Goal: Task Accomplishment & Management: Complete application form

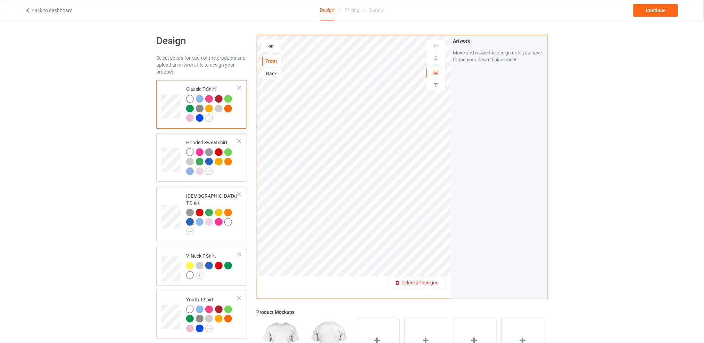
click at [433, 282] on span "Delete all designs" at bounding box center [419, 283] width 37 height 6
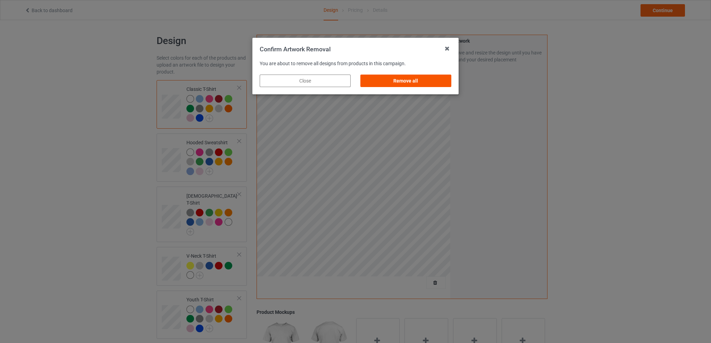
click at [418, 77] on div "Remove all" at bounding box center [405, 81] width 91 height 13
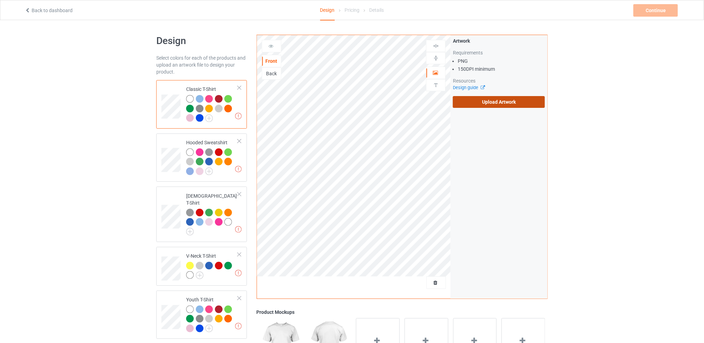
click at [479, 100] on label "Upload Artwork" at bounding box center [499, 102] width 92 height 12
click at [0, 0] on input "Upload Artwork" at bounding box center [0, 0] width 0 height 0
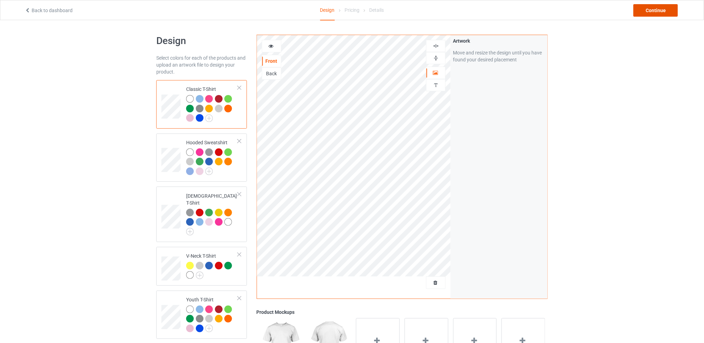
click at [649, 8] on div "Continue" at bounding box center [655, 10] width 44 height 13
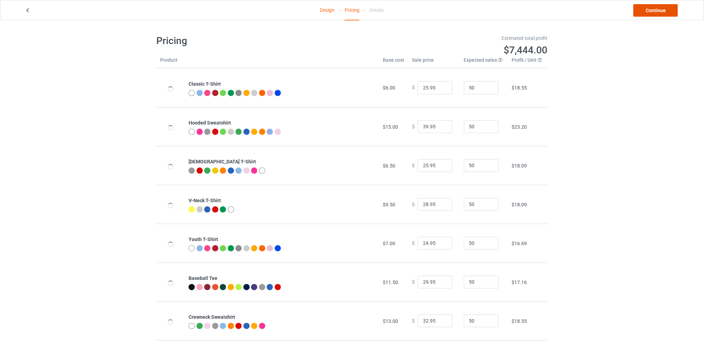
click at [651, 8] on link "Continue" at bounding box center [655, 10] width 44 height 13
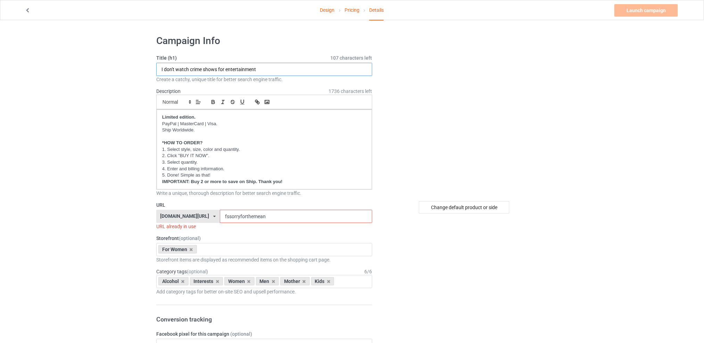
type input "I don't watch crime shows for entertainment"
drag, startPoint x: 287, startPoint y: 221, endPoint x: 207, endPoint y: 221, distance: 80.2
click at [207, 221] on div "[DOMAIN_NAME][URL] [DOMAIN_NAME][URL] [DOMAIN_NAME][URL] [DOMAIN_NAME][URL] 5d7…" at bounding box center [264, 216] width 216 height 13
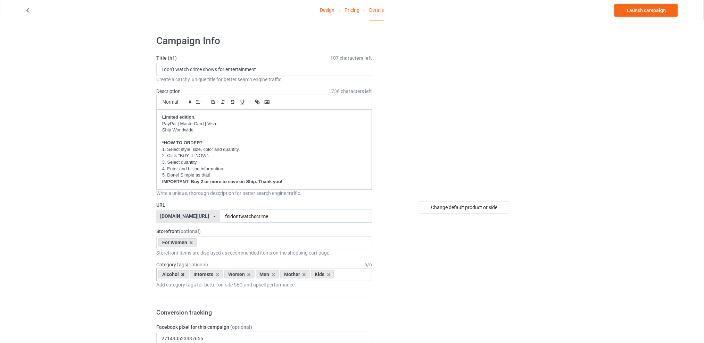
type input "fsidontwatchscrime"
click at [182, 275] on icon at bounding box center [182, 275] width 3 height 5
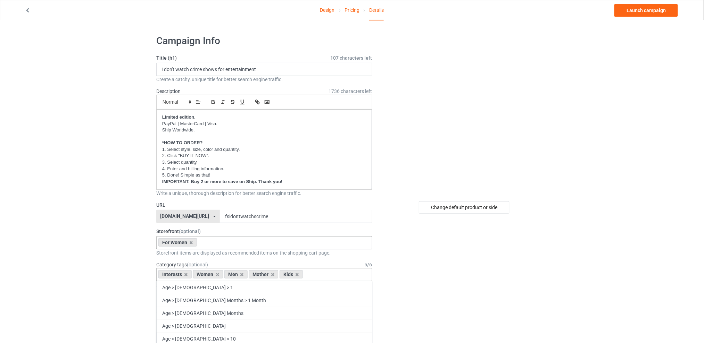
click at [213, 244] on div "For Women Best Sellers Best Friend Sister - Aunt [DATE] For Christmas Sistaaaaa…" at bounding box center [264, 242] width 216 height 13
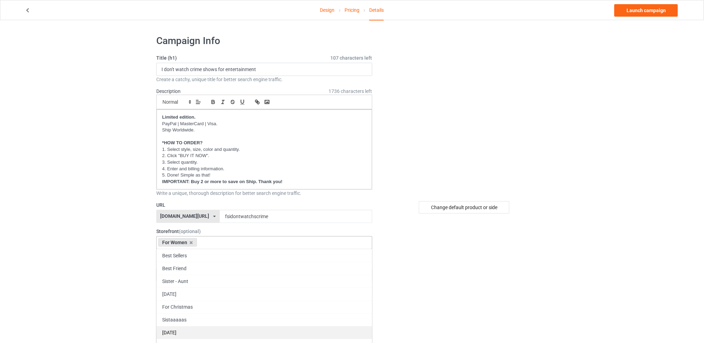
click at [174, 333] on div "[DATE]" at bounding box center [264, 332] width 215 height 13
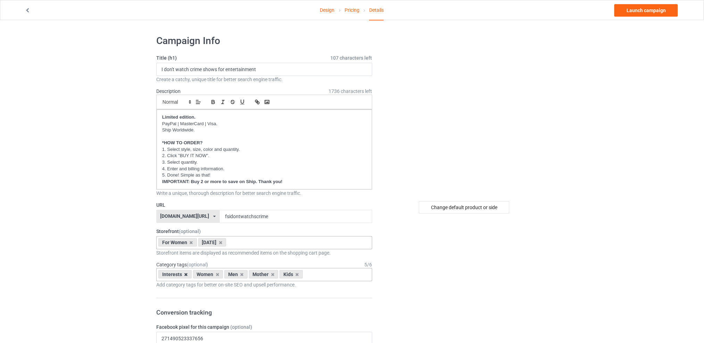
click at [185, 274] on icon at bounding box center [185, 275] width 3 height 5
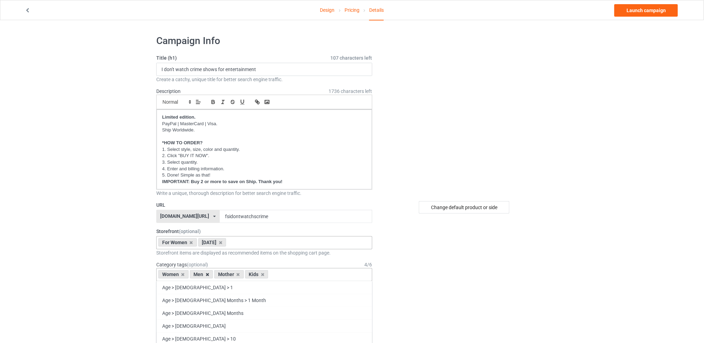
click at [206, 275] on icon at bounding box center [207, 275] width 3 height 5
click at [212, 274] on icon at bounding box center [213, 275] width 3 height 5
click at [208, 276] on icon at bounding box center [207, 275] width 3 height 5
click at [223, 274] on div "Women Age > [DEMOGRAPHIC_DATA] > 1 Age > [DEMOGRAPHIC_DATA] Months > 1 Month Ag…" at bounding box center [264, 274] width 216 height 13
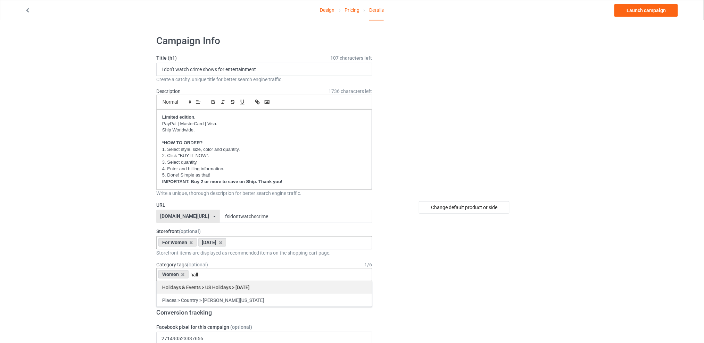
type input "hall"
click at [239, 287] on div "Holidays & Events > US Holidays > [DATE]" at bounding box center [264, 287] width 215 height 13
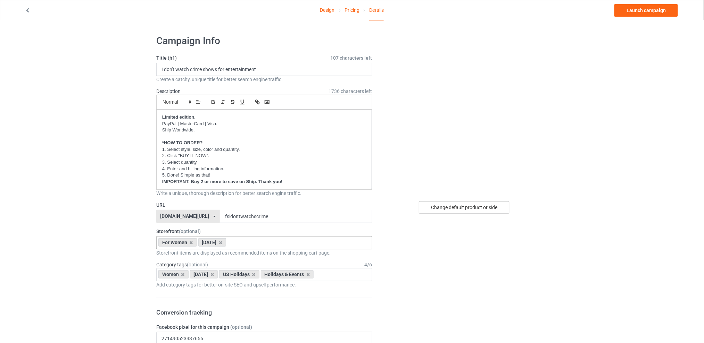
click at [461, 205] on div "Change default product or side" at bounding box center [464, 207] width 91 height 13
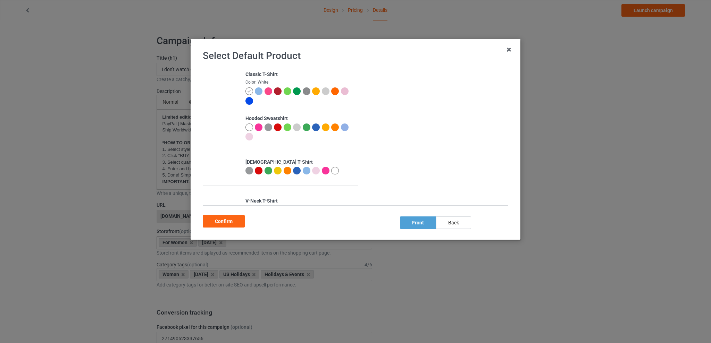
click at [341, 95] on div at bounding box center [345, 92] width 8 height 8
click at [312, 174] on div at bounding box center [316, 171] width 8 height 8
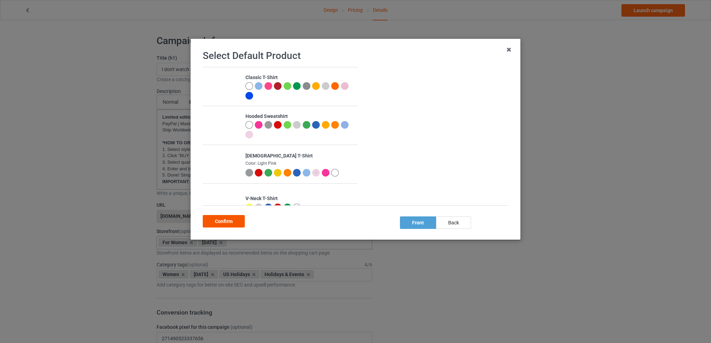
click at [231, 220] on div "Confirm" at bounding box center [224, 221] width 42 height 13
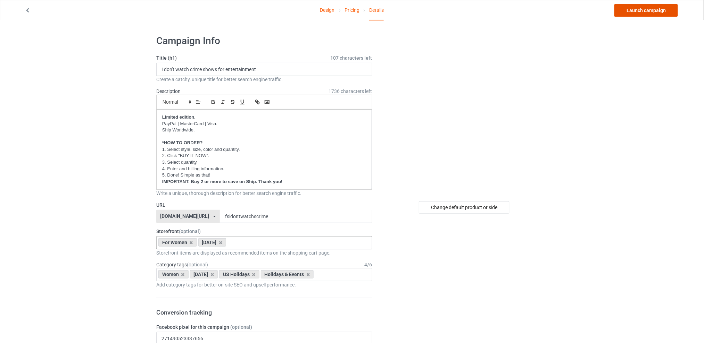
click at [650, 8] on link "Launch campaign" at bounding box center [646, 10] width 64 height 13
